Goal: Task Accomplishment & Management: Use online tool/utility

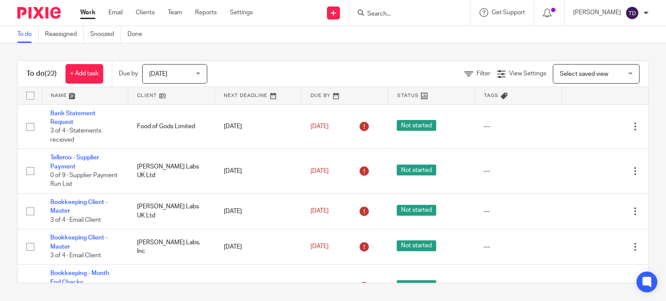
click at [49, 10] on img at bounding box center [38, 13] width 43 height 12
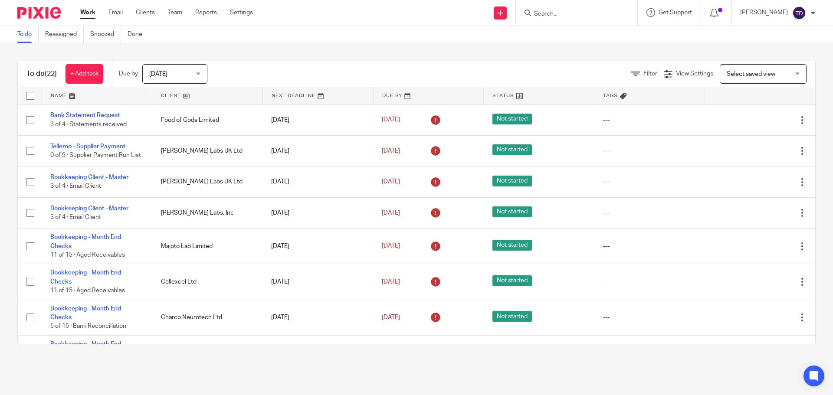
drag, startPoint x: 203, startPoint y: 360, endPoint x: 202, endPoint y: 349, distance: 11.4
click at [203, 301] on div "To do (22) + Add task Due by Today Today Today Tomorrow This week Next week Thi…" at bounding box center [416, 202] width 833 height 318
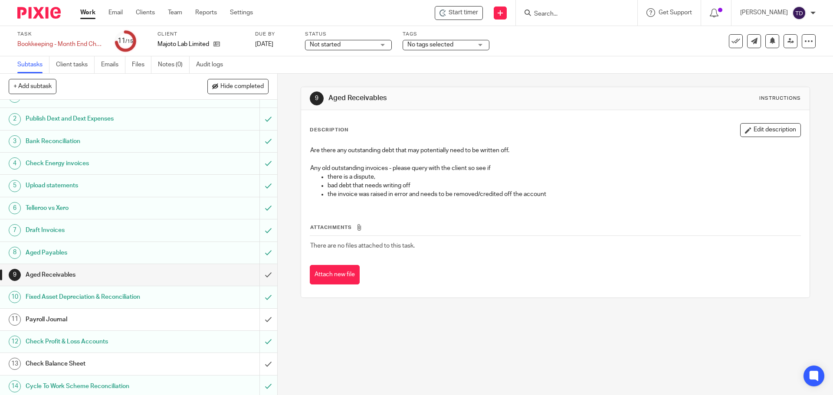
scroll to position [39, 0]
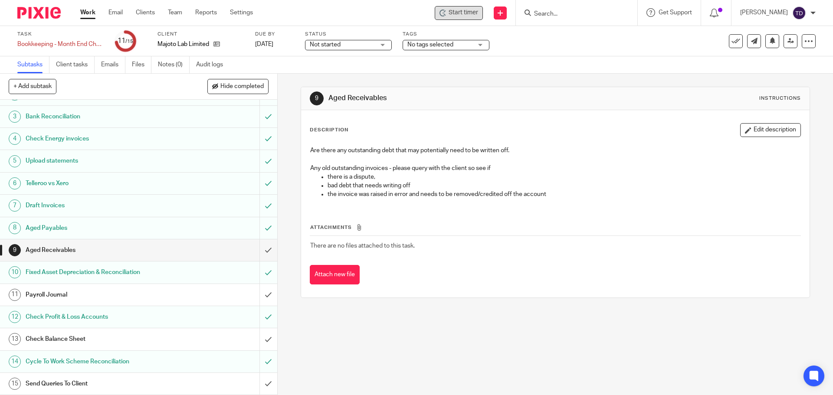
click at [471, 15] on span "Start timer" at bounding box center [463, 12] width 29 height 9
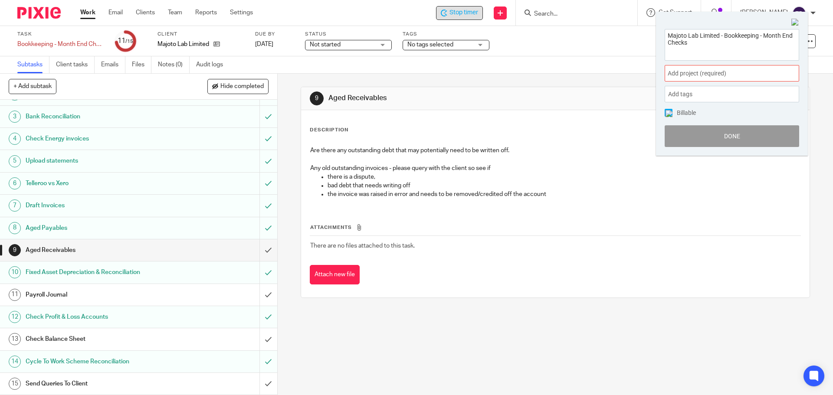
click at [678, 72] on span "Add project (required) :" at bounding box center [722, 73] width 109 height 9
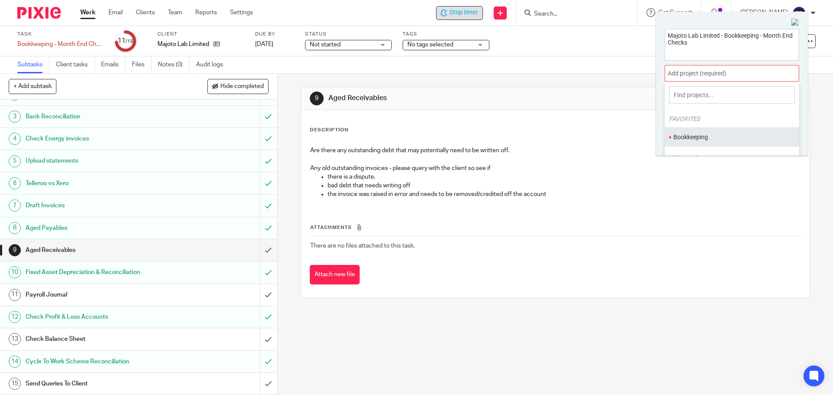
click at [684, 131] on ul "Bookkeeping" at bounding box center [732, 137] width 134 height 19
click at [691, 136] on li "Bookkeeping" at bounding box center [729, 137] width 113 height 9
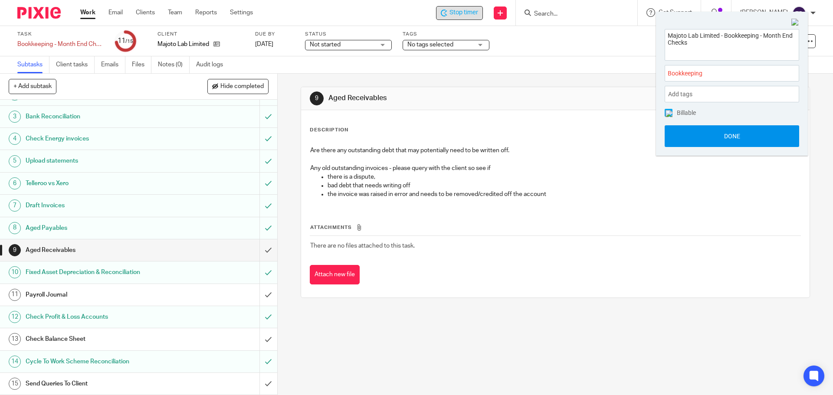
click at [690, 132] on button "Done" at bounding box center [732, 136] width 134 height 22
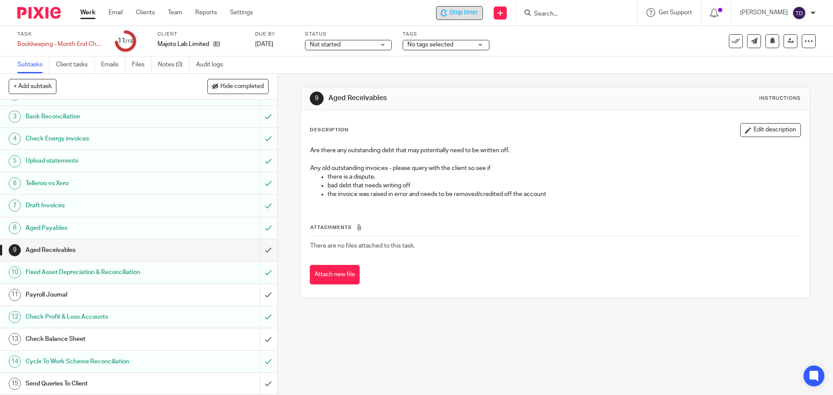
click at [495, 322] on div "9 Aged Receivables Instructions Description Edit description Are there any outs…" at bounding box center [555, 234] width 555 height 321
click at [149, 289] on h1 "Payroll Journal" at bounding box center [101, 294] width 150 height 13
